Goal: Navigation & Orientation: Find specific page/section

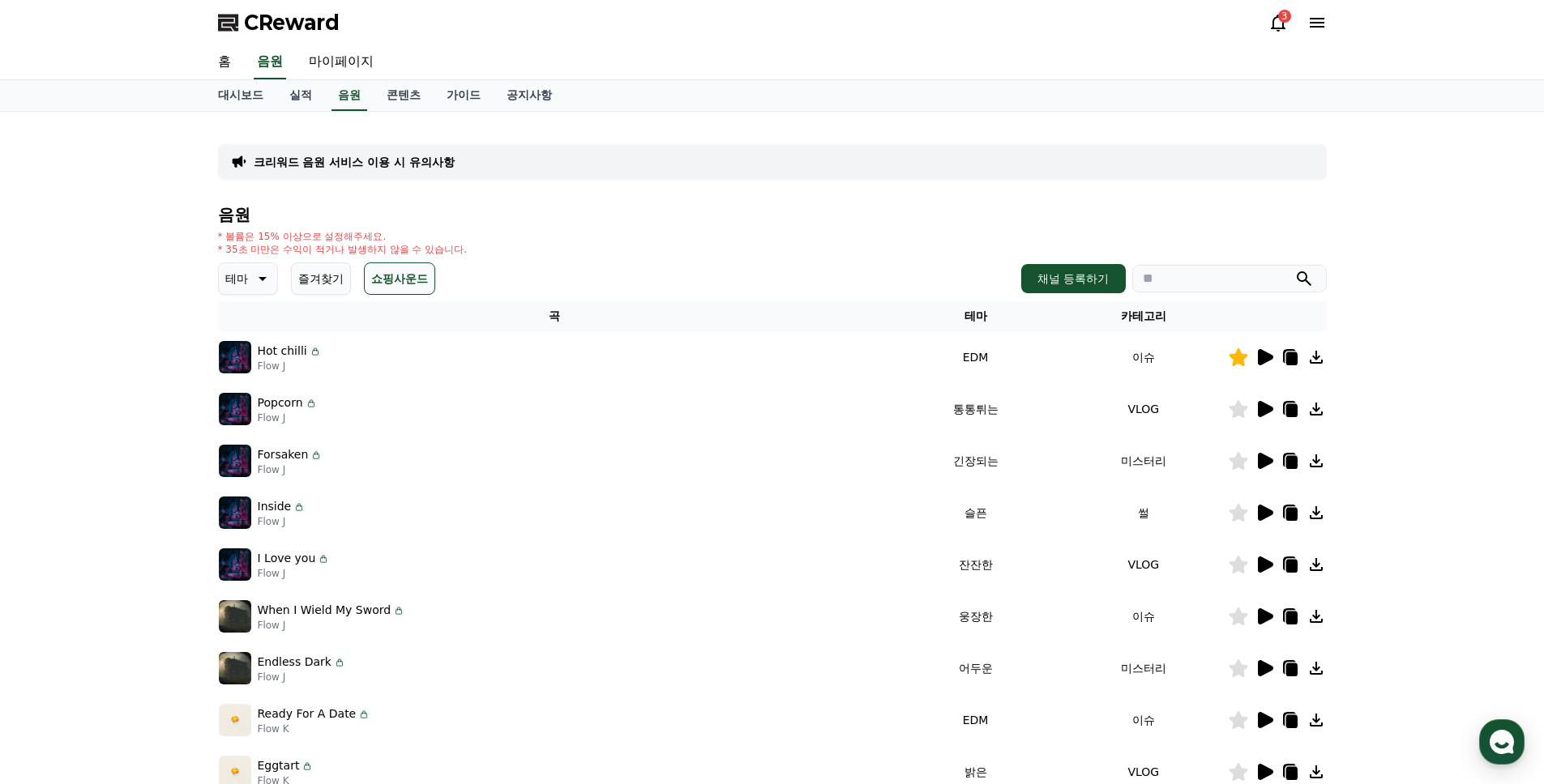
click at [1451, 363] on div "크리워드 음원 서비스 이용 시 유의사항 음원 * 볼륨은 15% 이상으로 설정해주세요. * 35초 미만은 수익이 적거나 발생하지 않을 수 있습니…" at bounding box center [772, 503] width 1544 height 783
click at [1280, 30] on icon at bounding box center [1278, 22] width 19 height 19
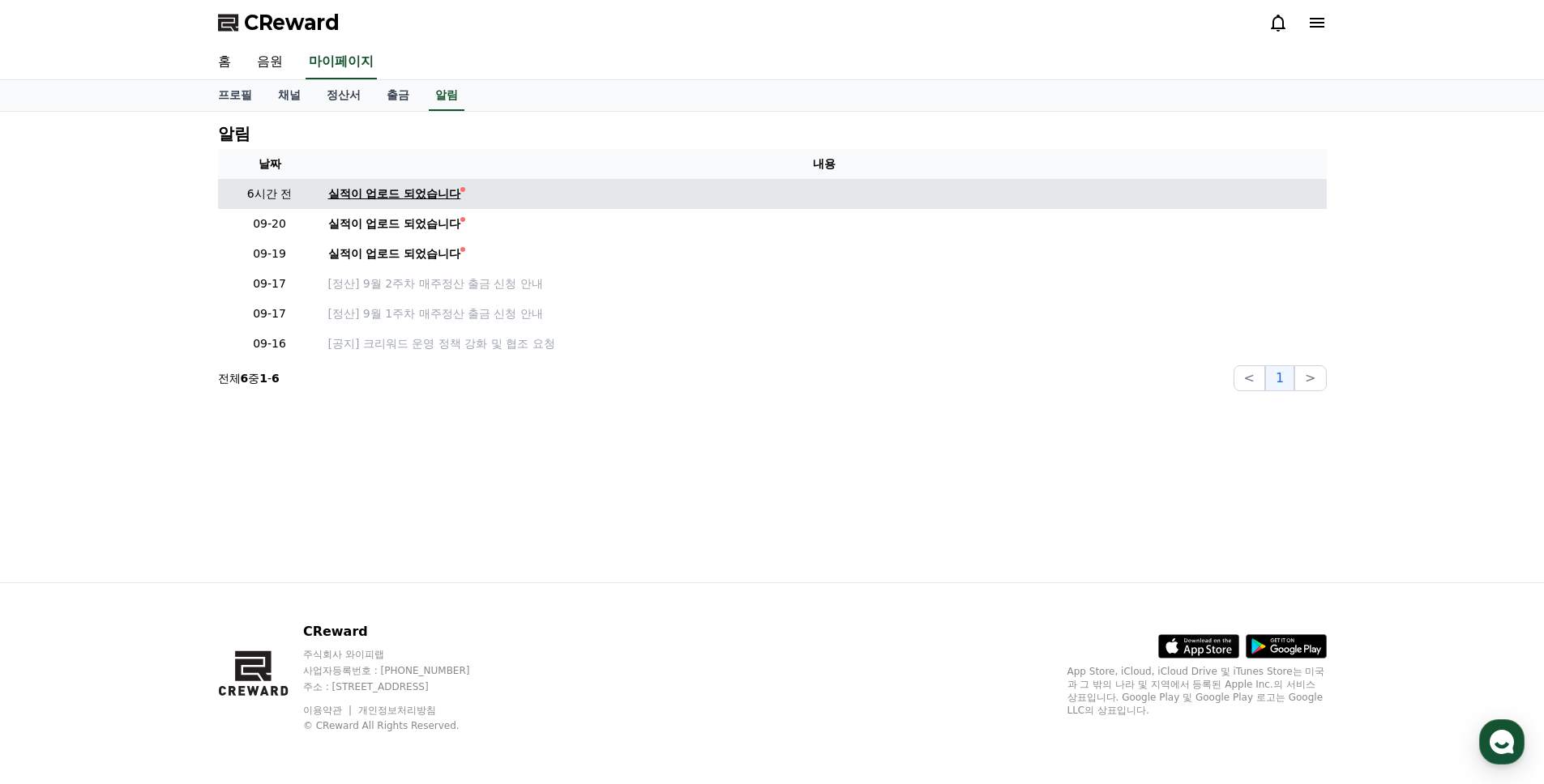
click at [380, 193] on div "실적이 업로드 되었습니다" at bounding box center [394, 194] width 133 height 17
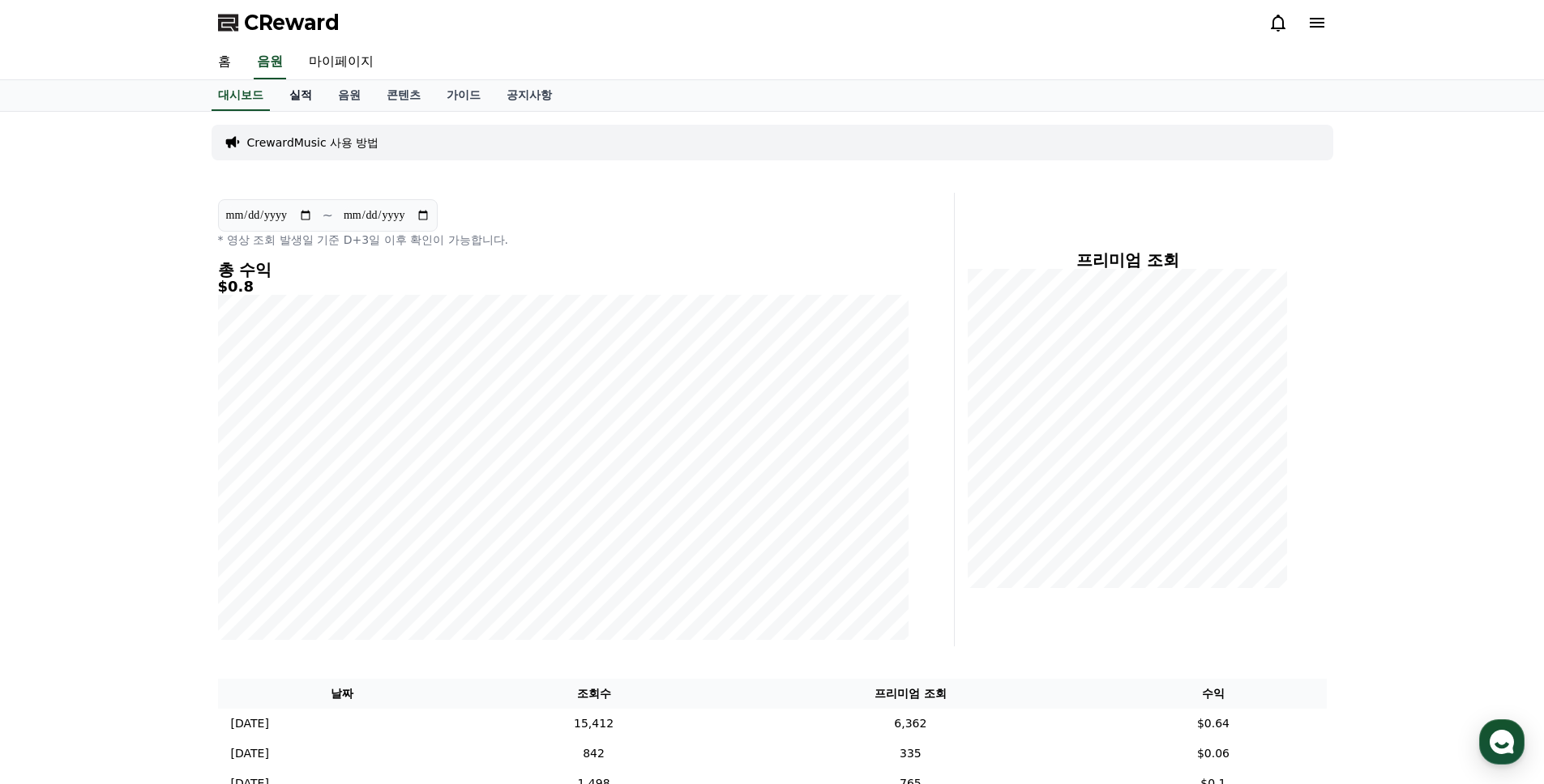
click at [299, 93] on link "실적" at bounding box center [300, 96] width 49 height 31
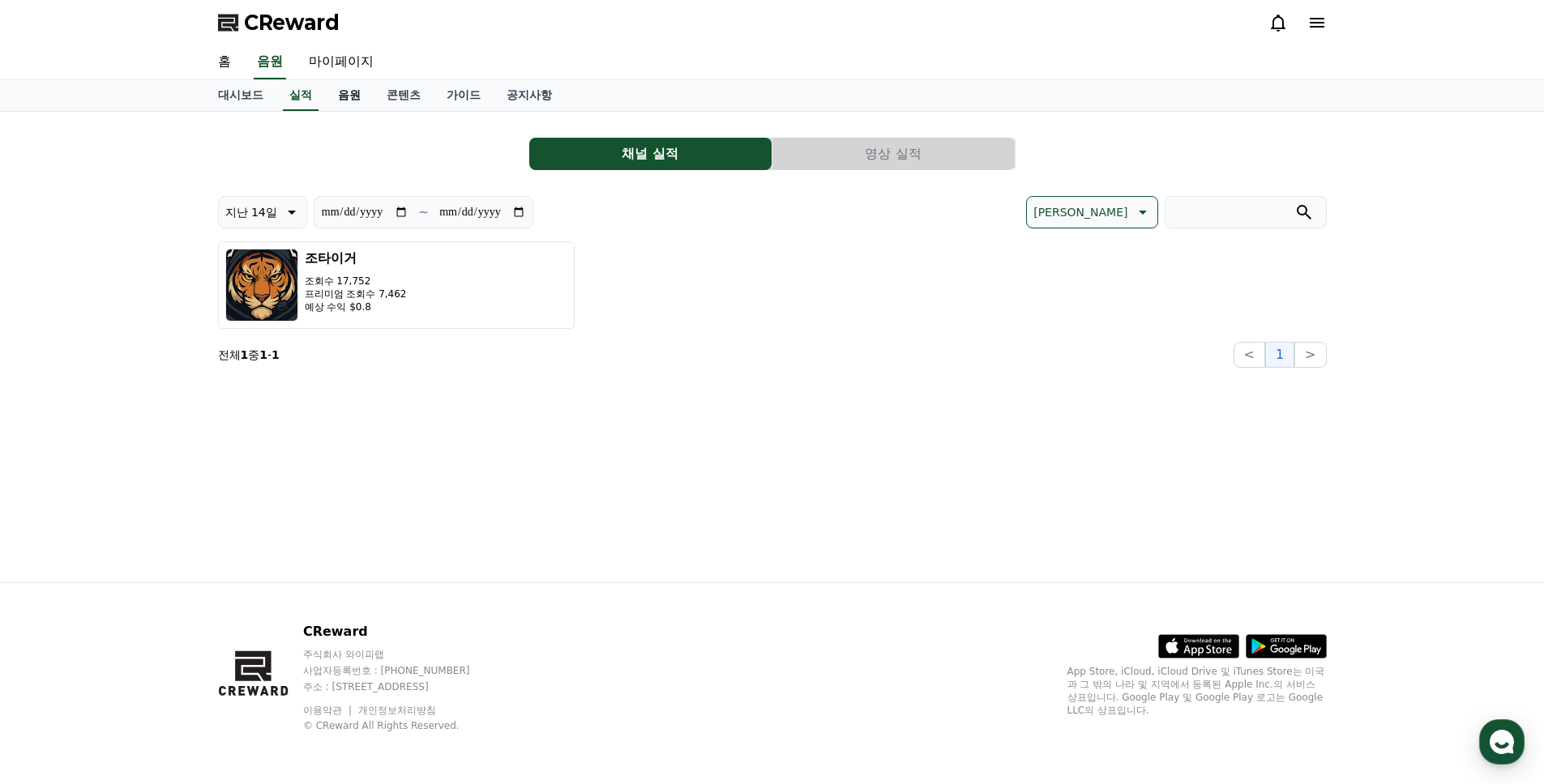
click at [337, 95] on link "음원" at bounding box center [349, 96] width 49 height 31
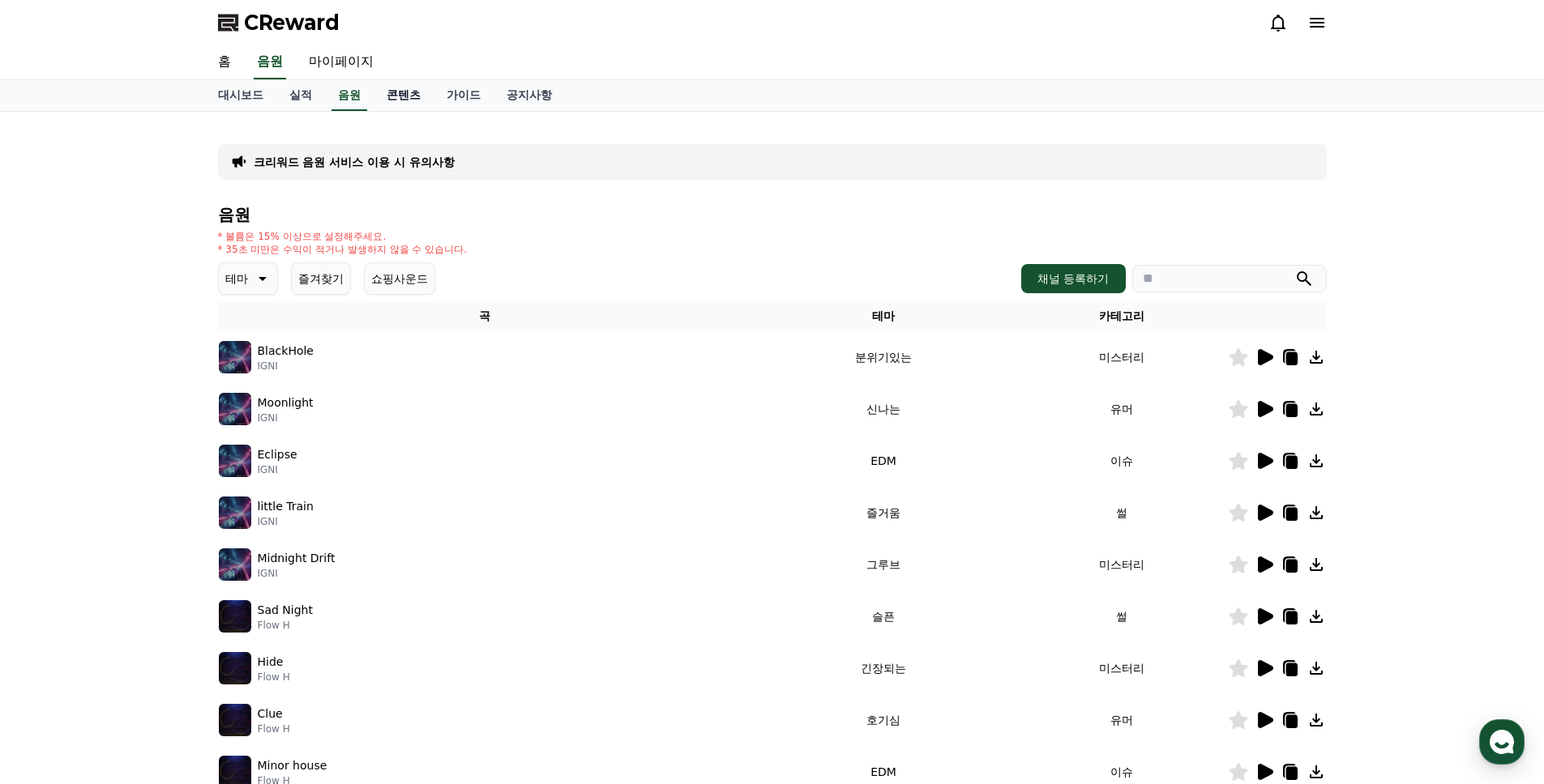
click at [406, 100] on link "콘텐츠" at bounding box center [404, 96] width 60 height 31
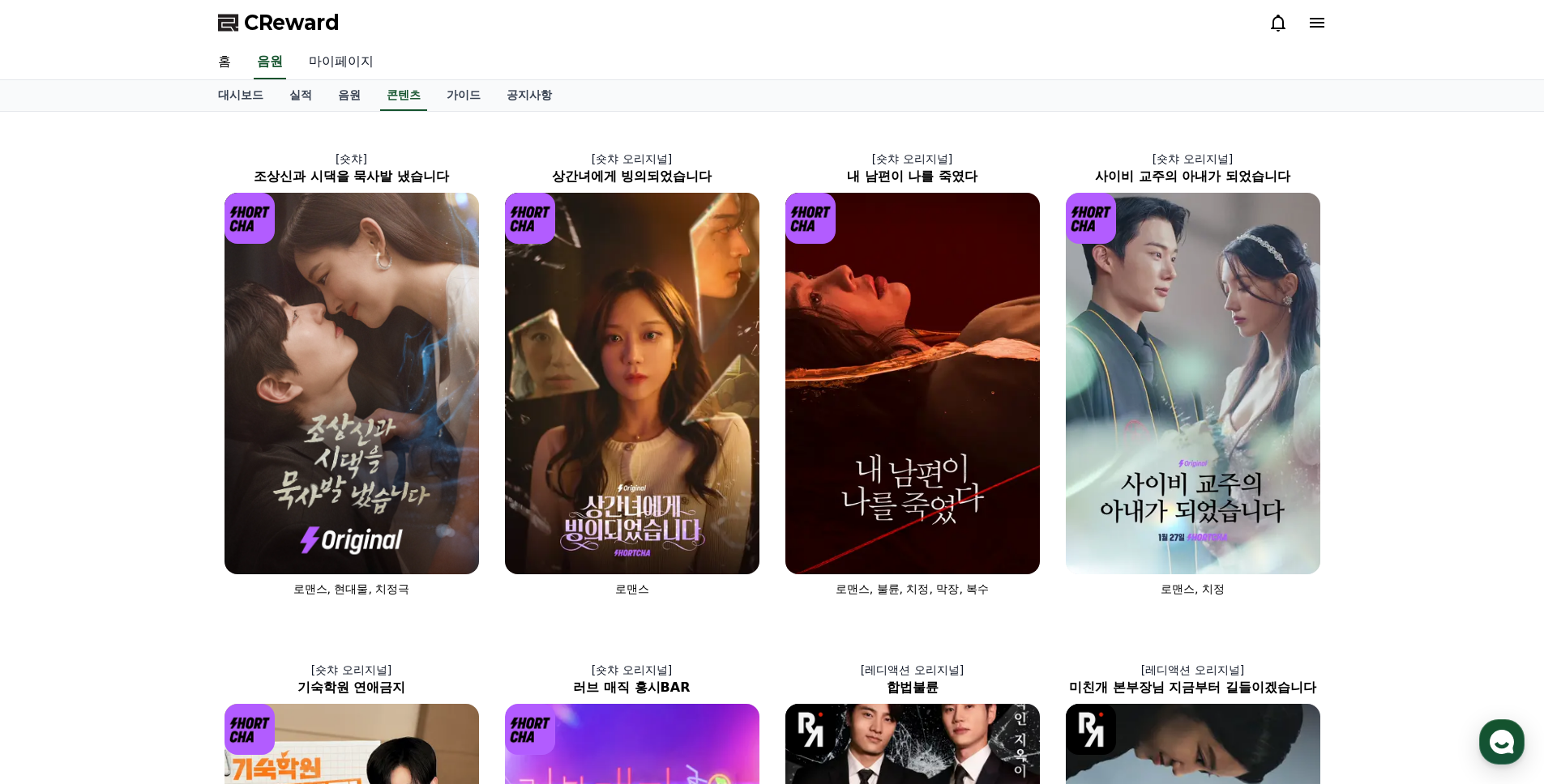
click at [347, 61] on link "마이페이지" at bounding box center [340, 62] width 91 height 34
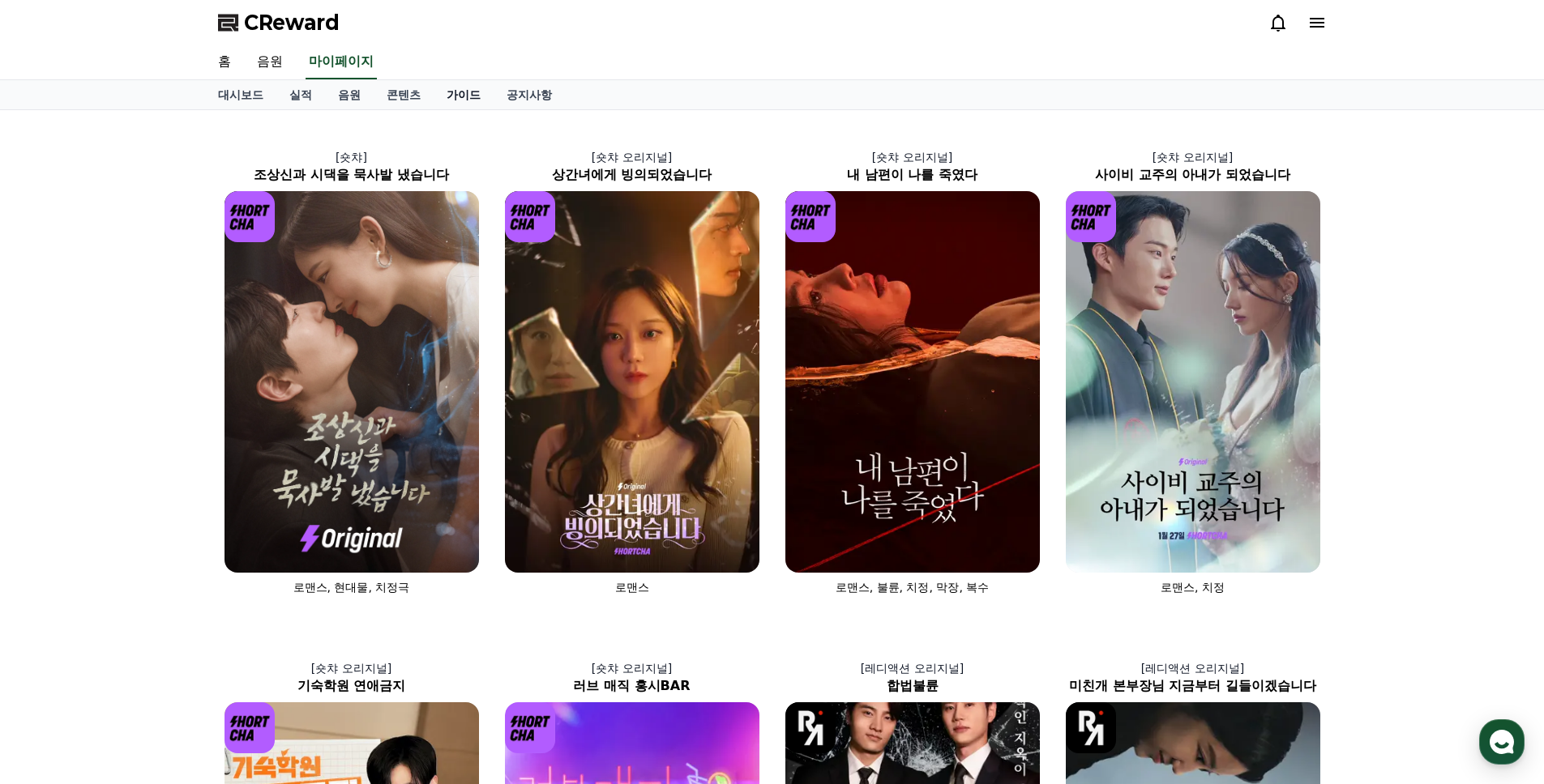
select select "**********"
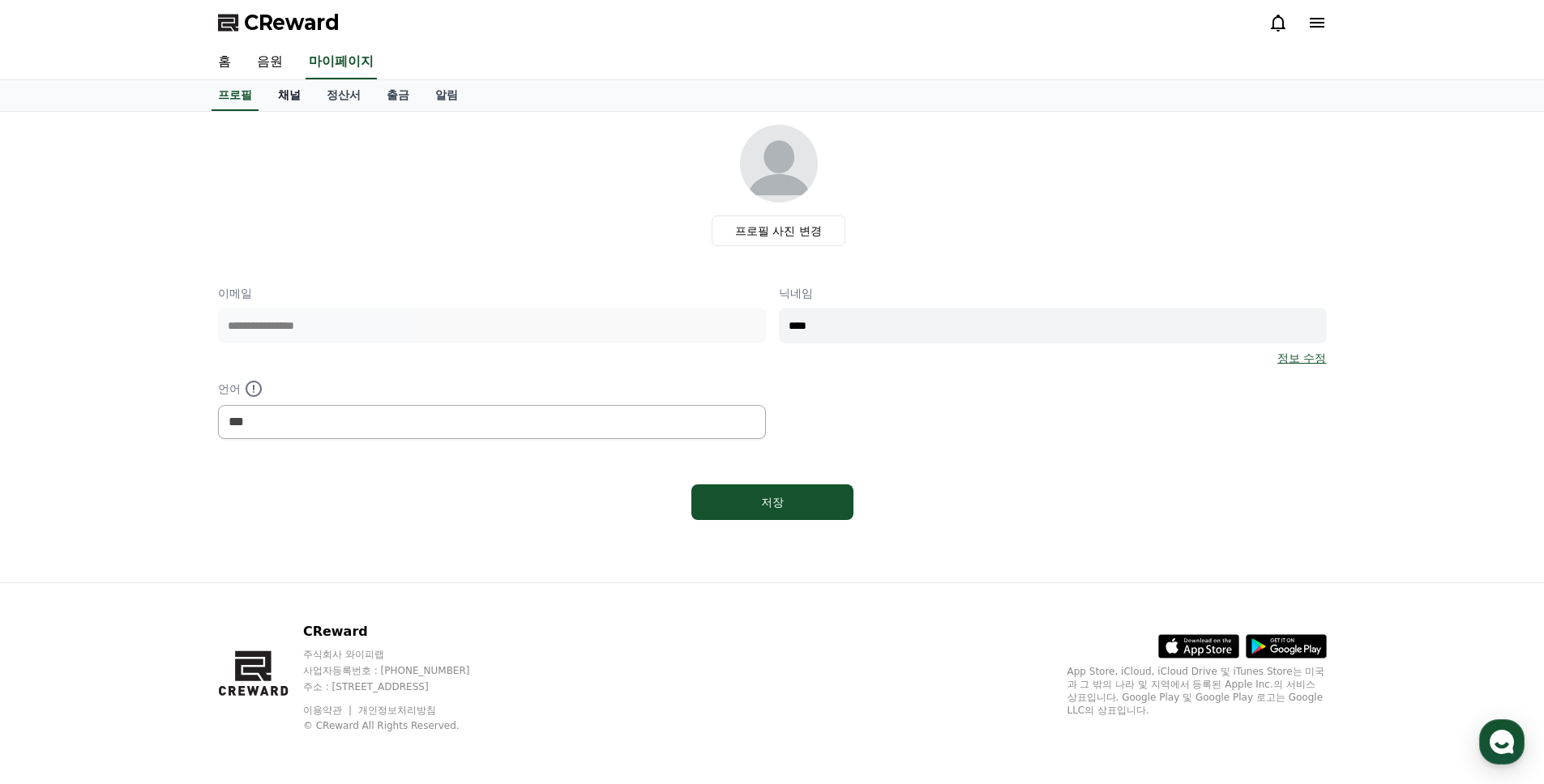
click at [298, 96] on link "채널" at bounding box center [289, 96] width 49 height 31
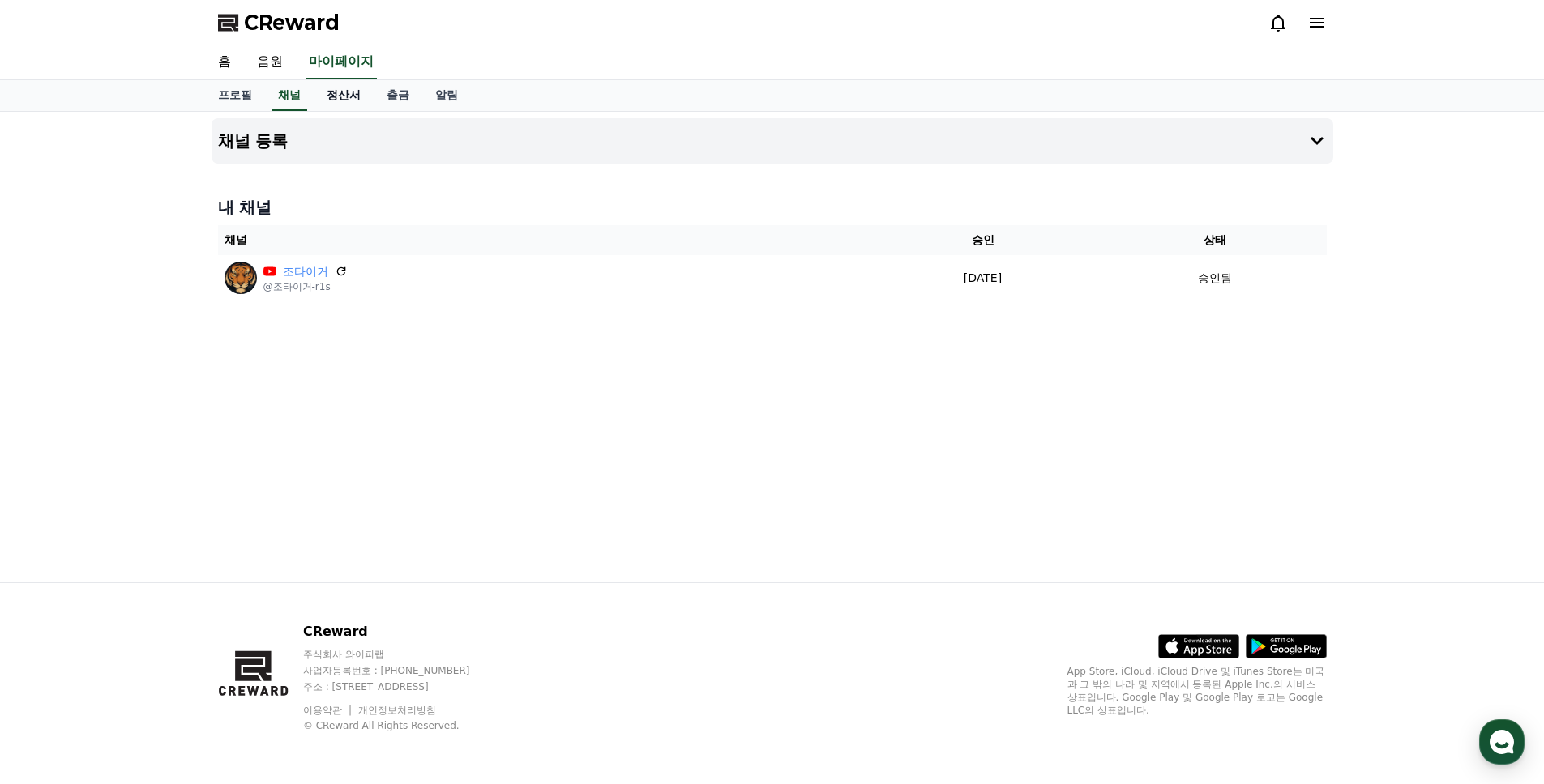
click at [352, 98] on link "정산서" at bounding box center [344, 96] width 60 height 31
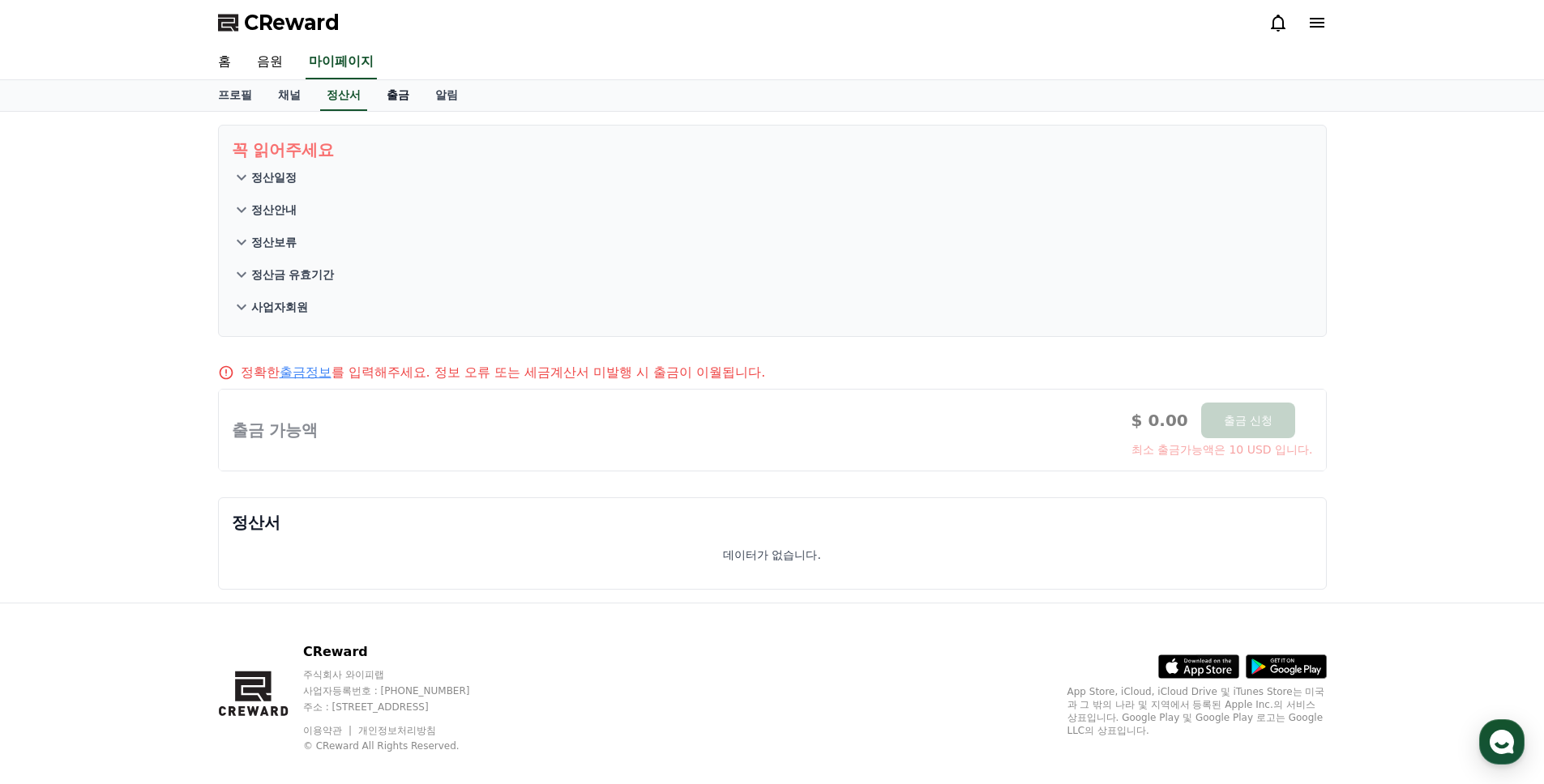
click at [398, 97] on link "출금" at bounding box center [397, 96] width 49 height 31
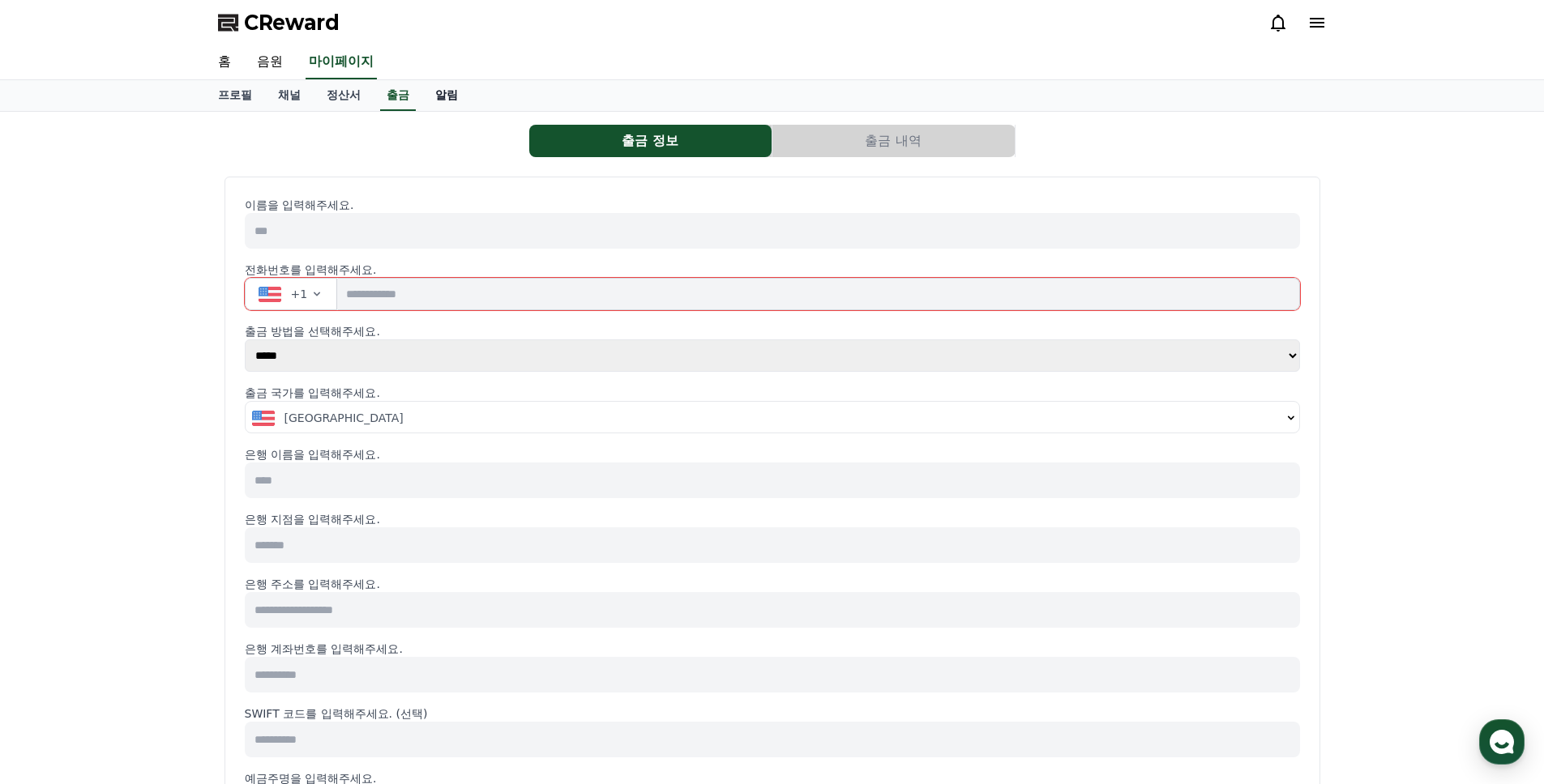
click at [457, 94] on link "알림" at bounding box center [446, 96] width 49 height 31
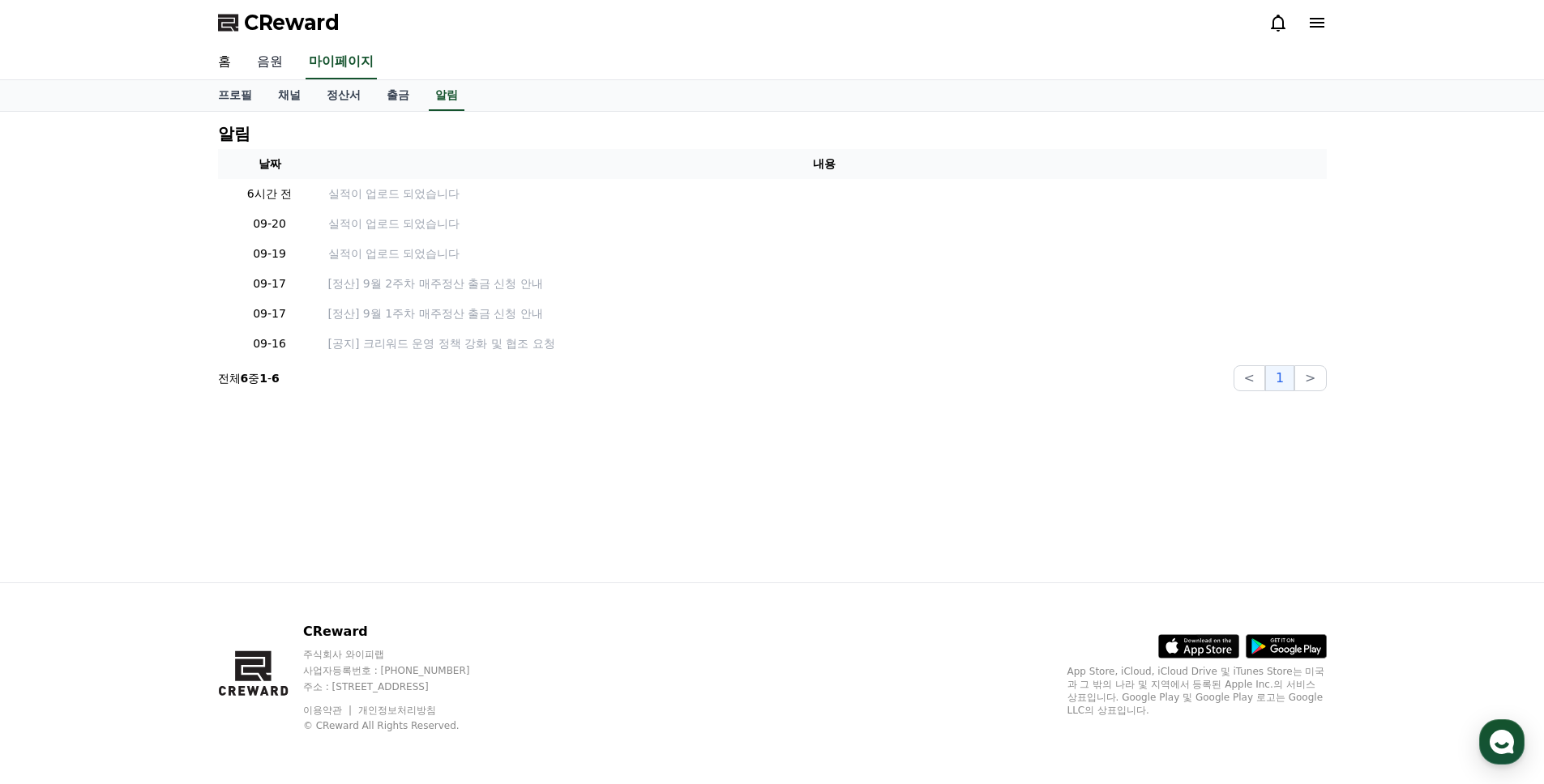
click at [272, 60] on link "음원" at bounding box center [270, 62] width 52 height 34
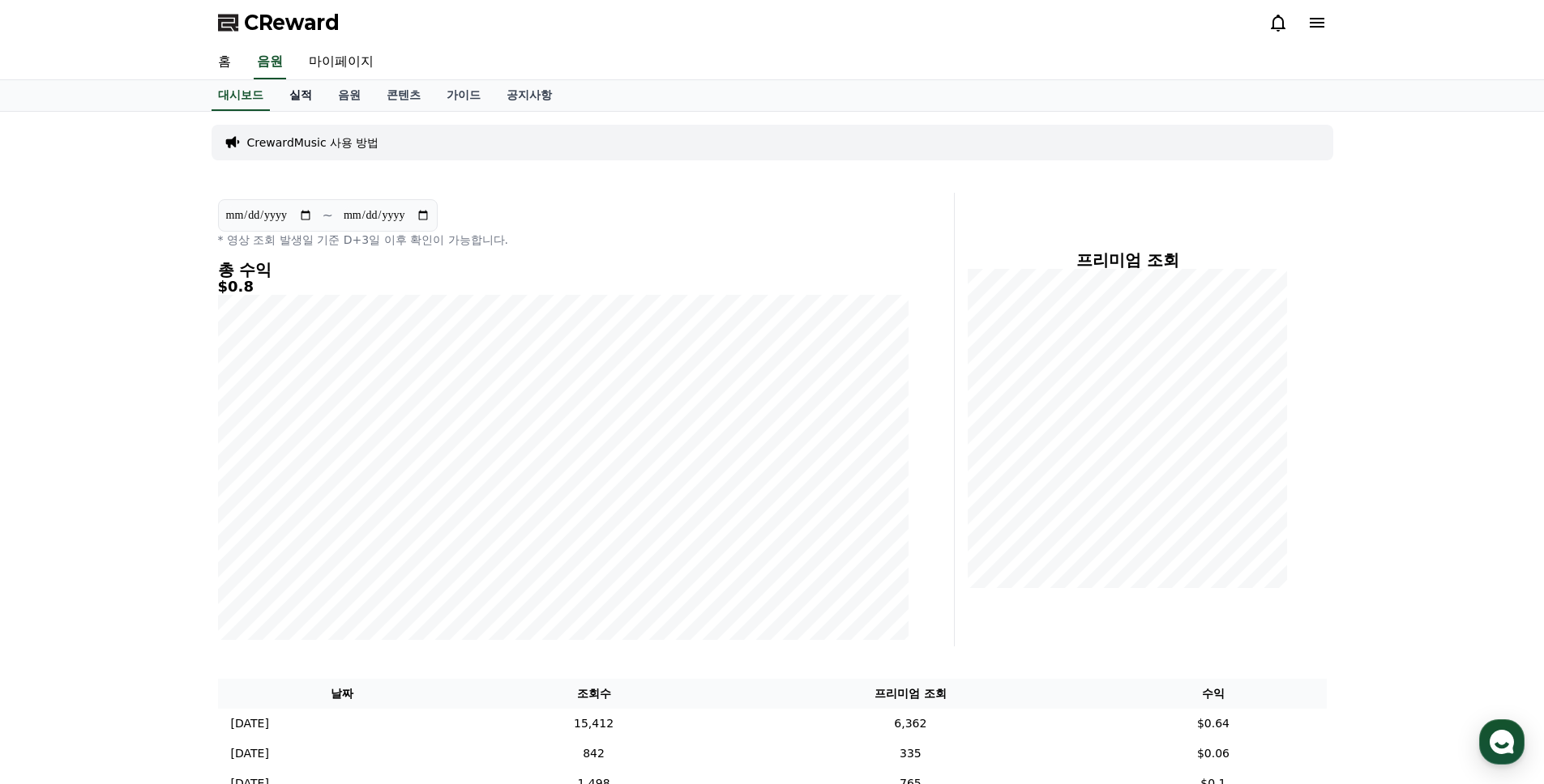
click at [308, 100] on link "실적" at bounding box center [300, 96] width 49 height 31
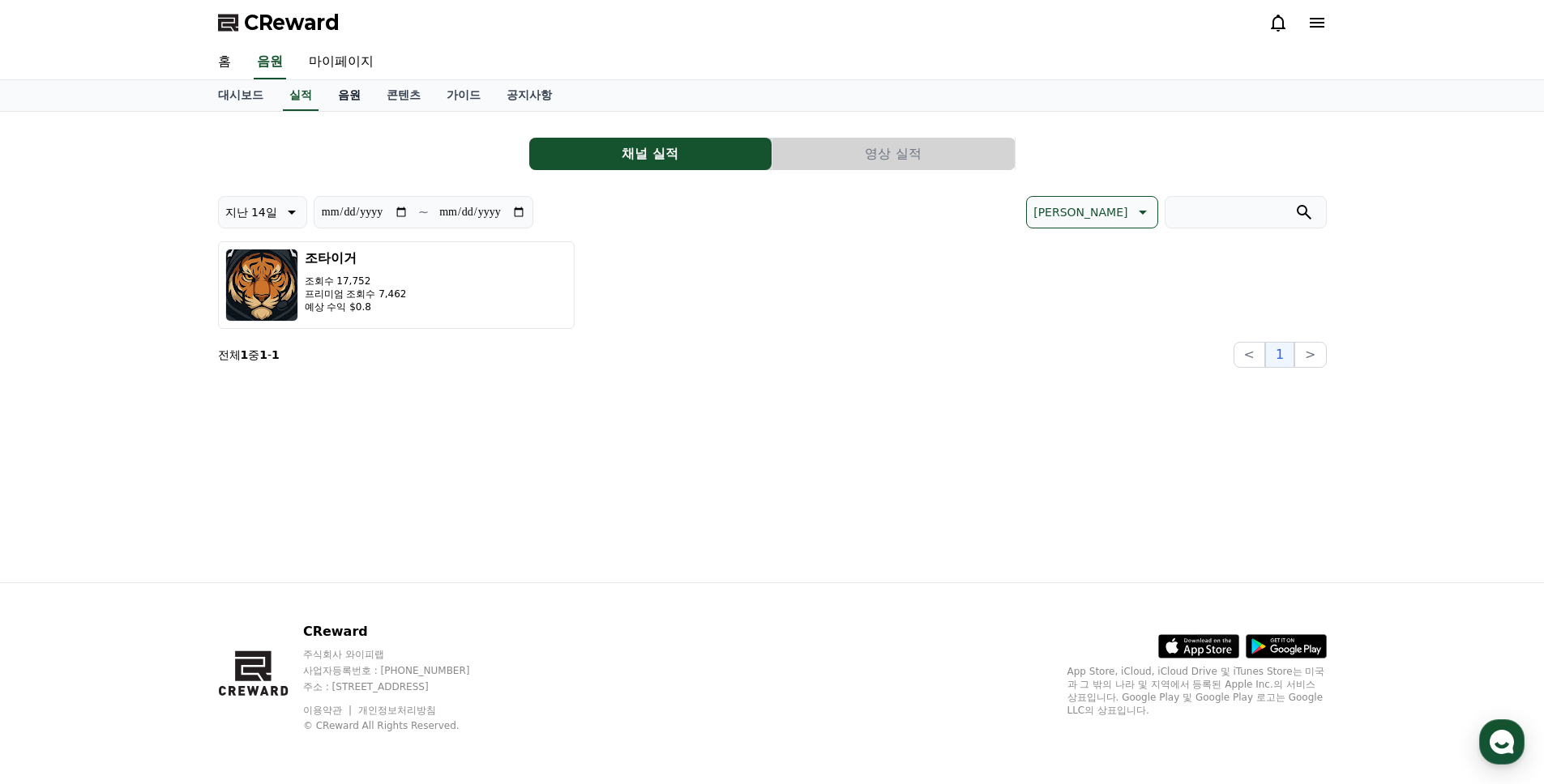
click at [346, 100] on link "음원" at bounding box center [349, 96] width 49 height 31
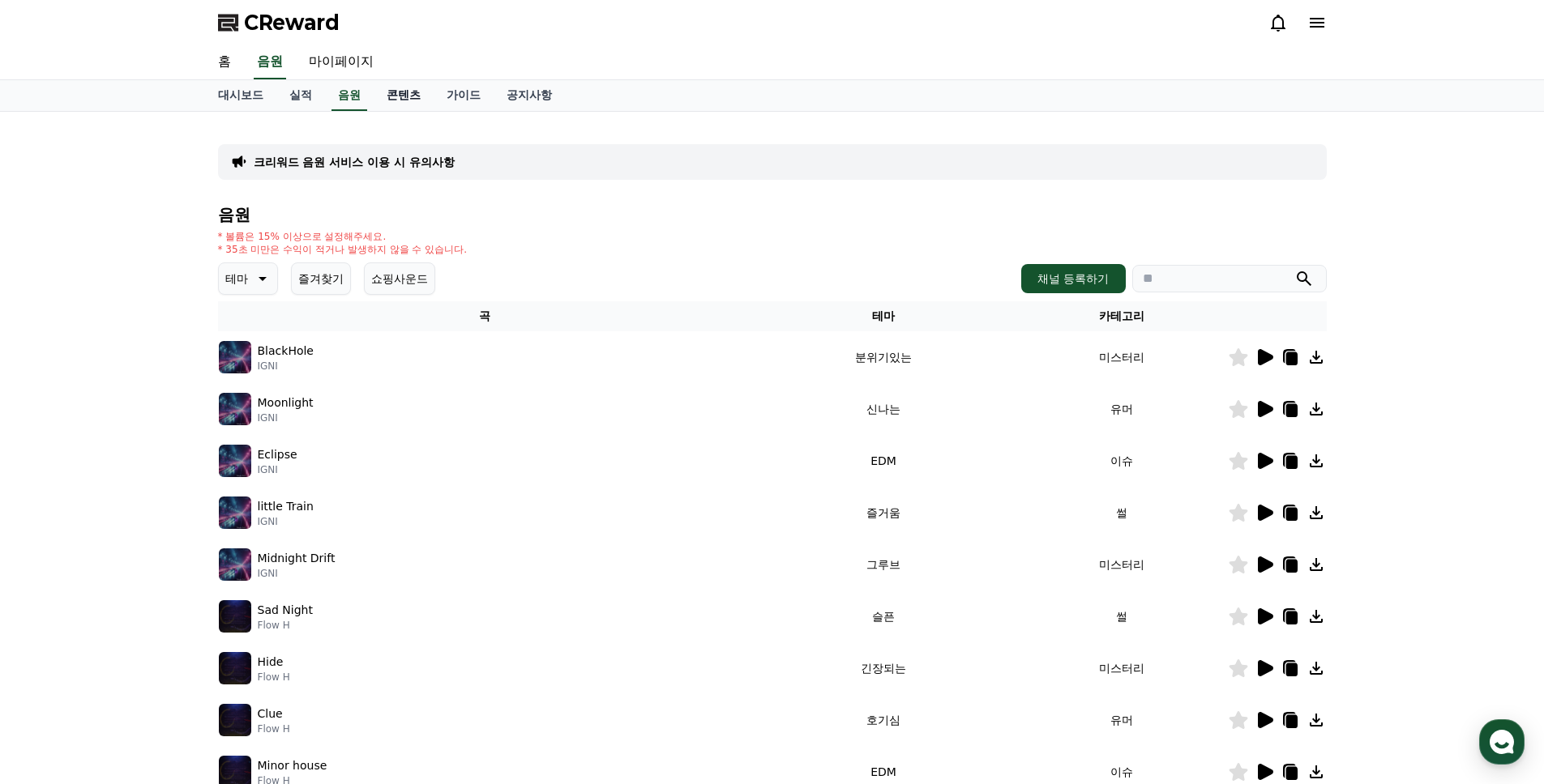
click at [409, 97] on link "콘텐츠" at bounding box center [404, 96] width 60 height 31
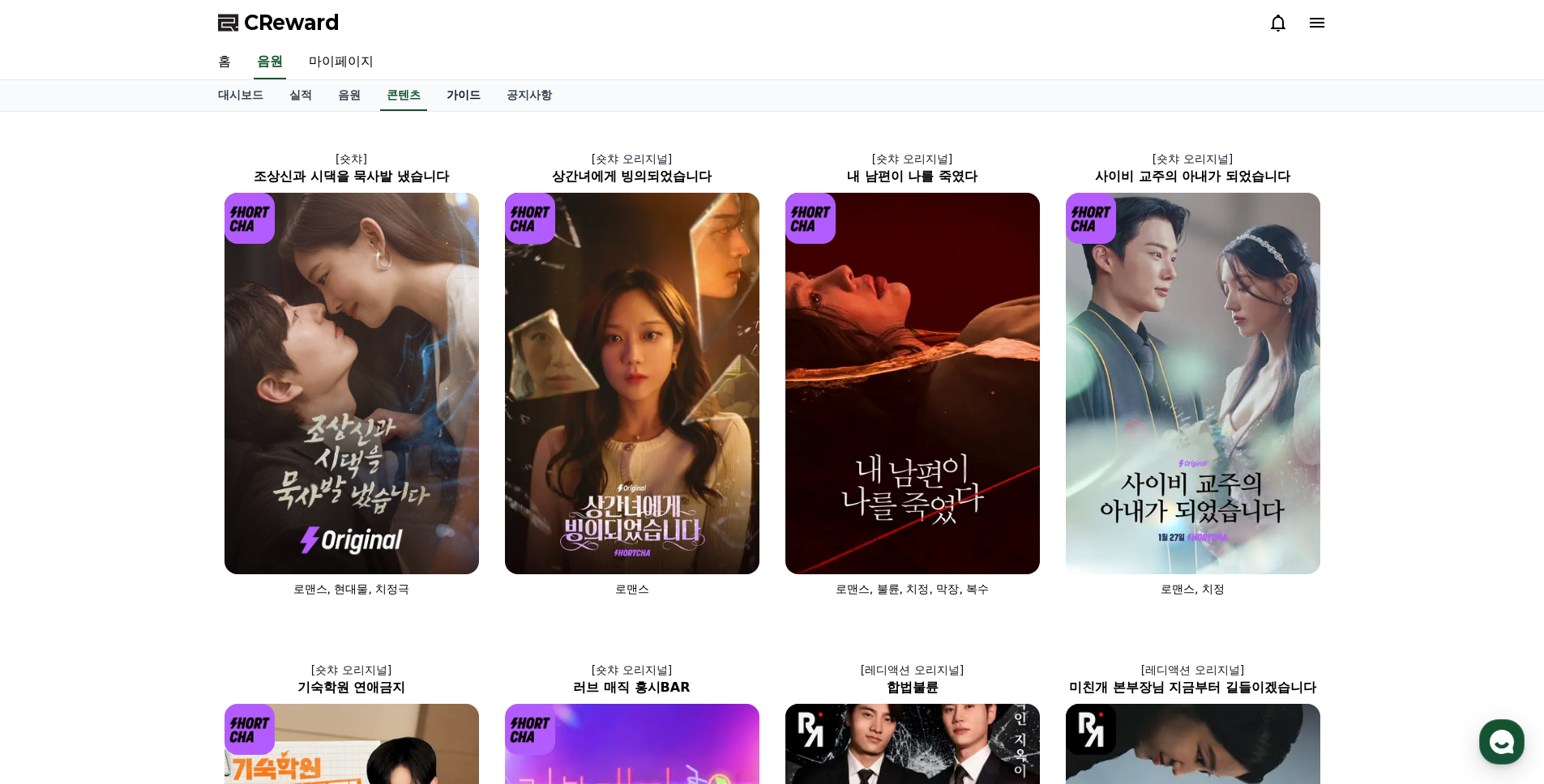
click at [473, 95] on link "가이드" at bounding box center [464, 96] width 60 height 31
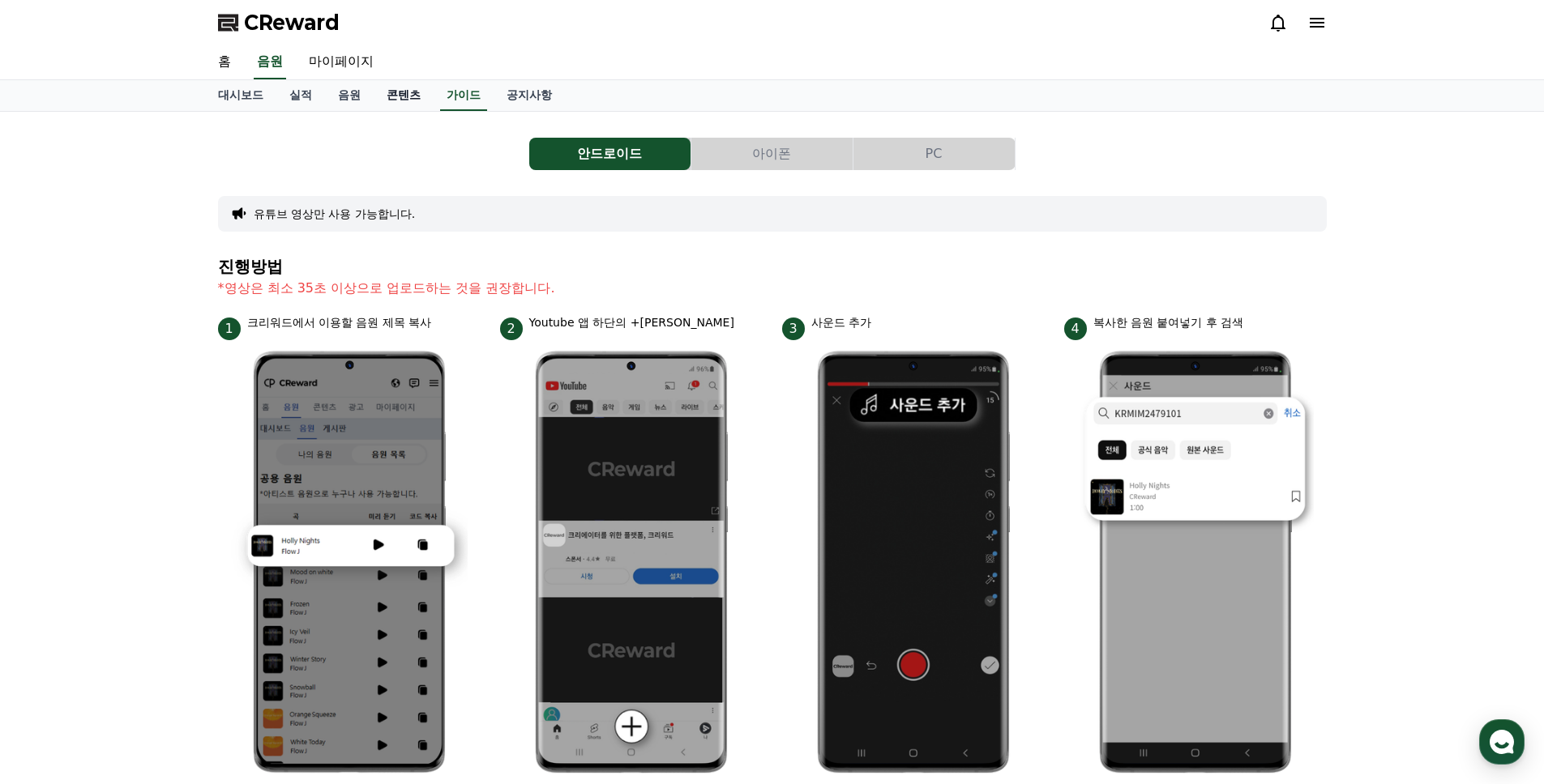
click at [415, 94] on link "콘텐츠" at bounding box center [404, 96] width 60 height 31
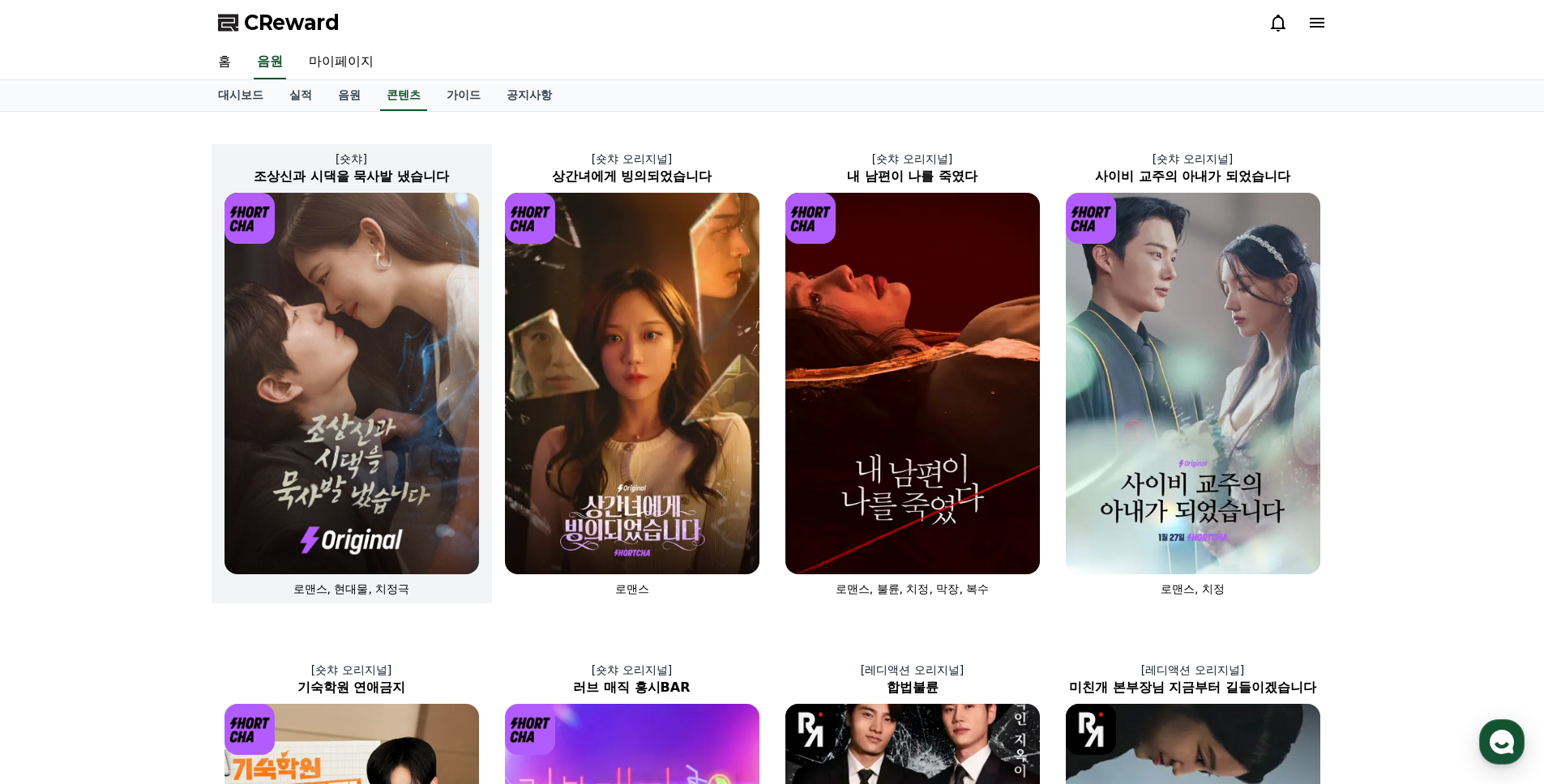
click at [360, 410] on img at bounding box center [351, 383] width 254 height 381
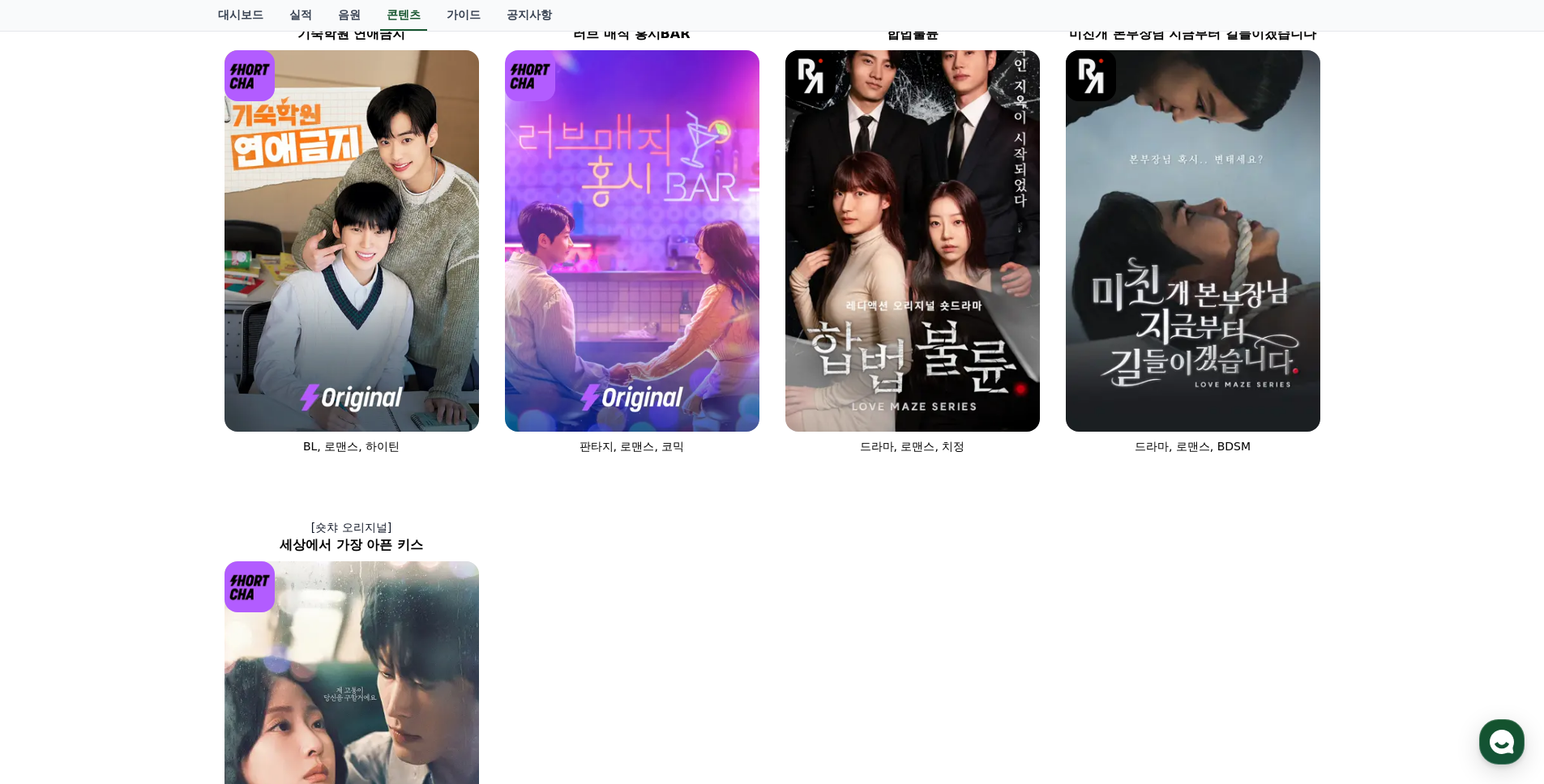
scroll to position [649, 0]
